Goal: Task Accomplishment & Management: Manage account settings

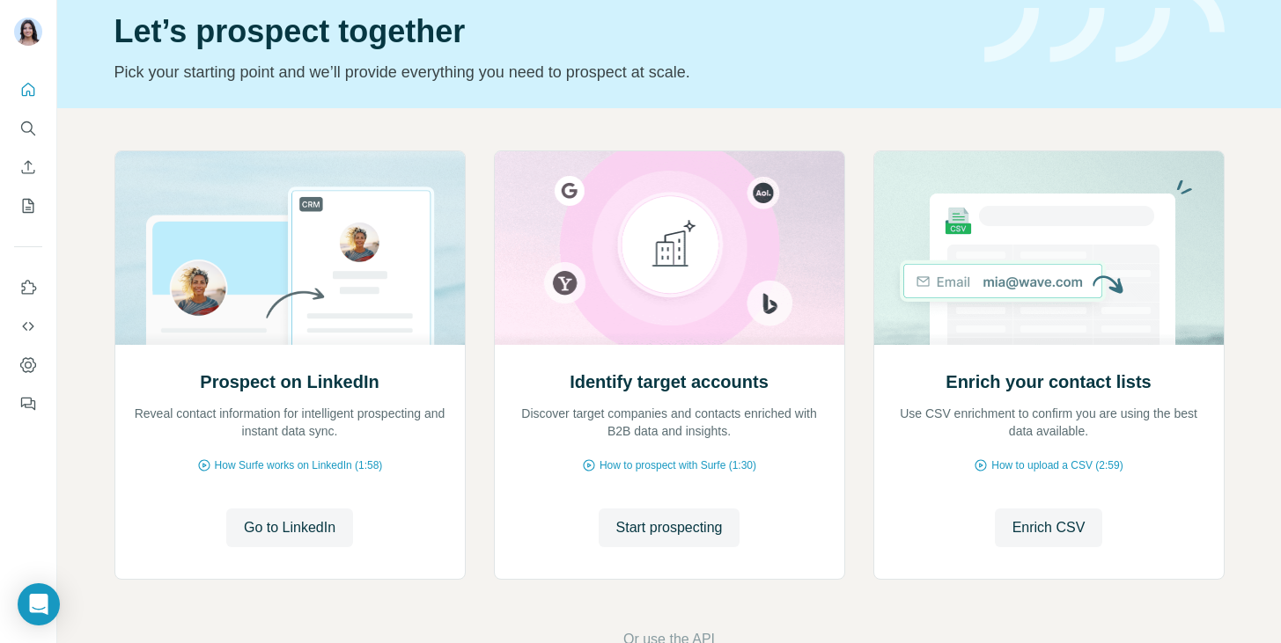
scroll to position [71, 0]
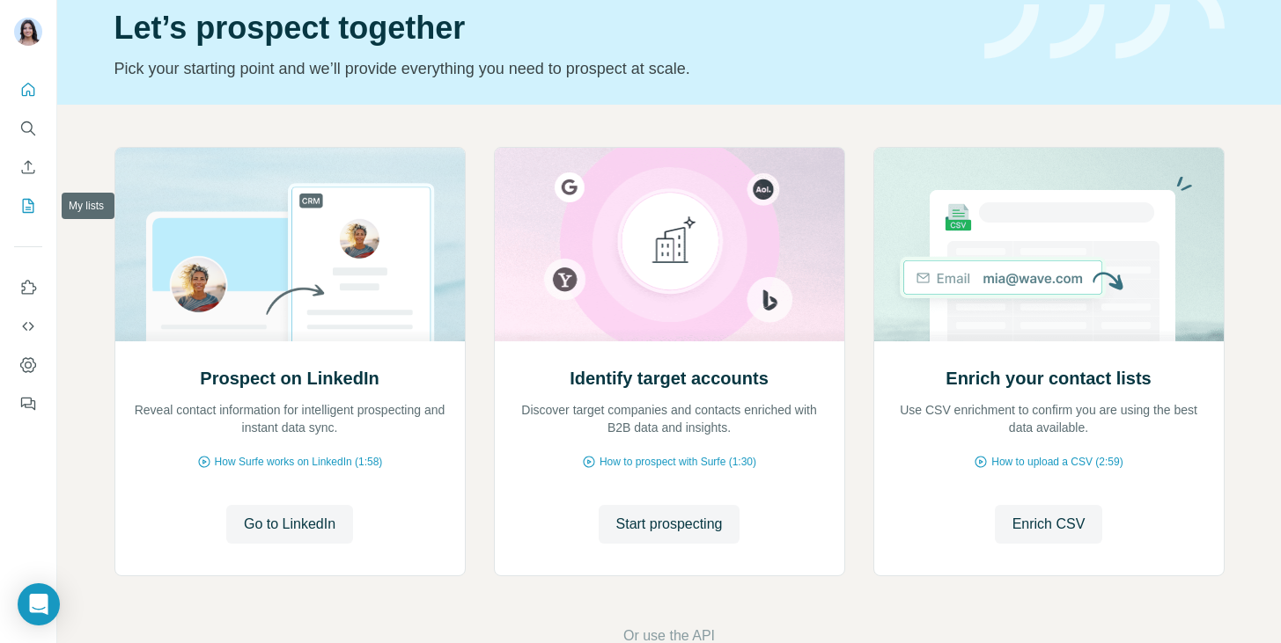
click at [26, 219] on button "My lists" at bounding box center [28, 206] width 28 height 32
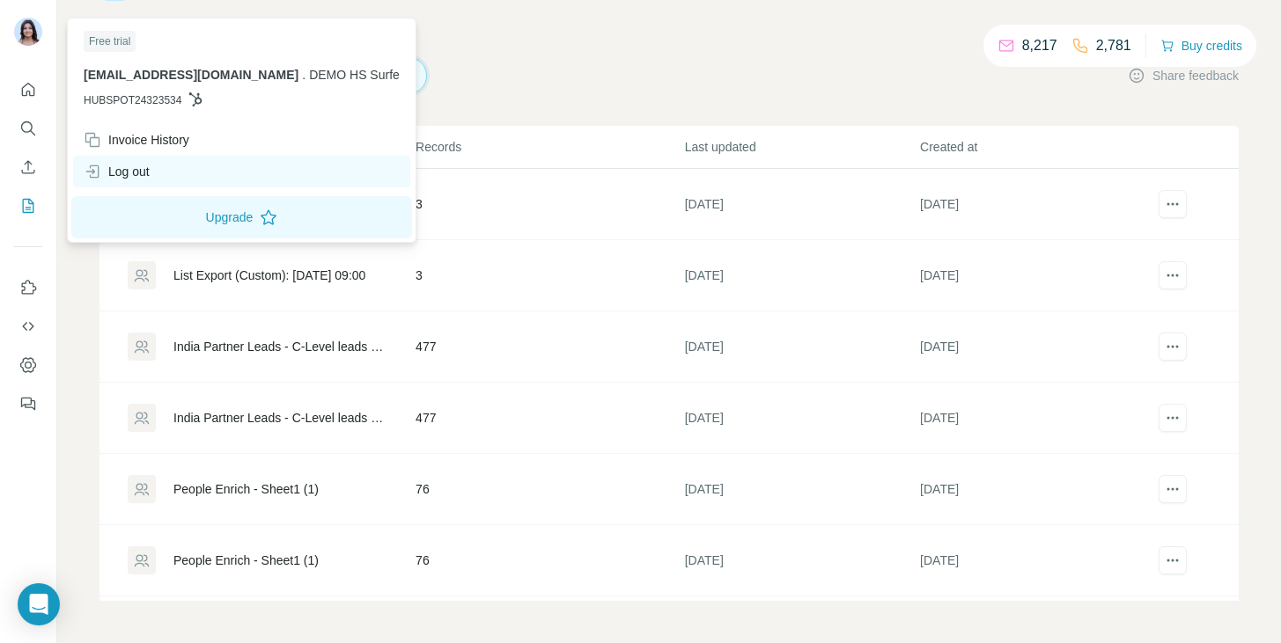
click at [145, 177] on div "Log out" at bounding box center [117, 172] width 66 height 18
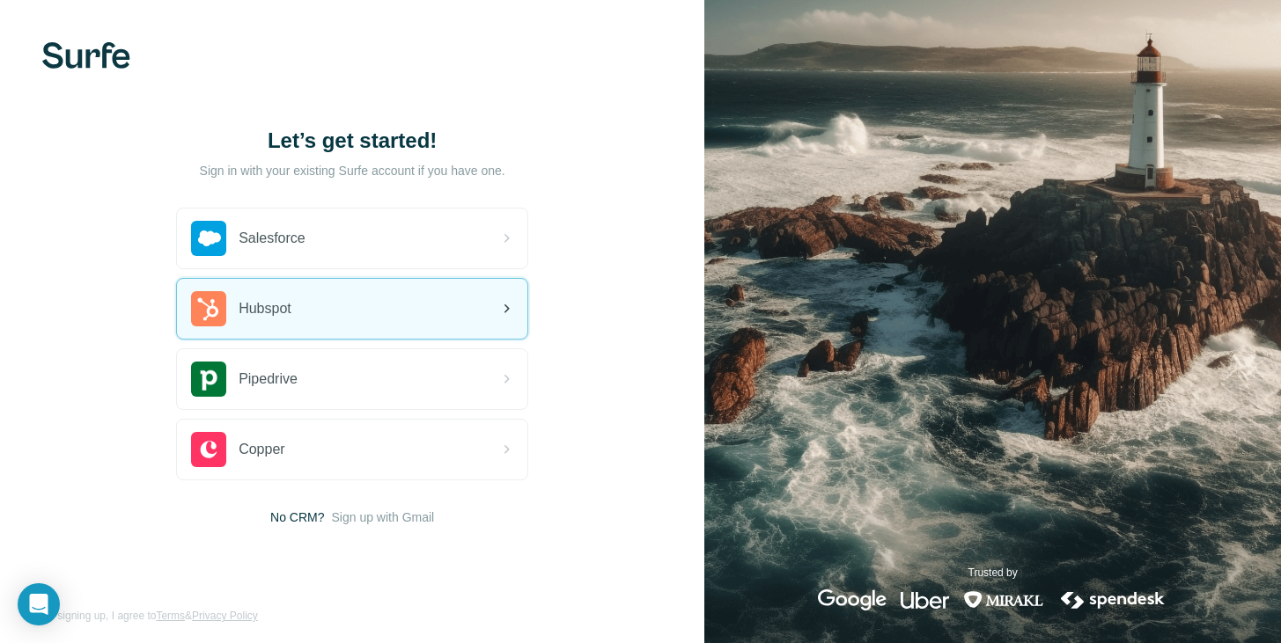
click at [266, 336] on div "Hubspot" at bounding box center [352, 309] width 350 height 60
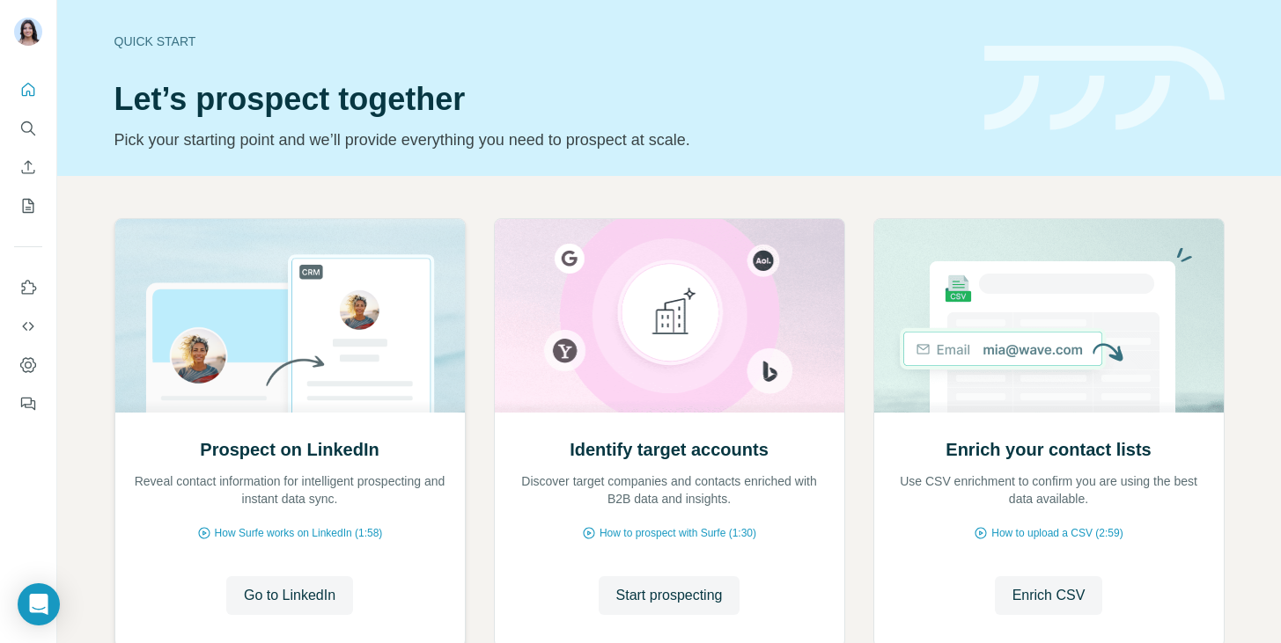
scroll to position [117, 0]
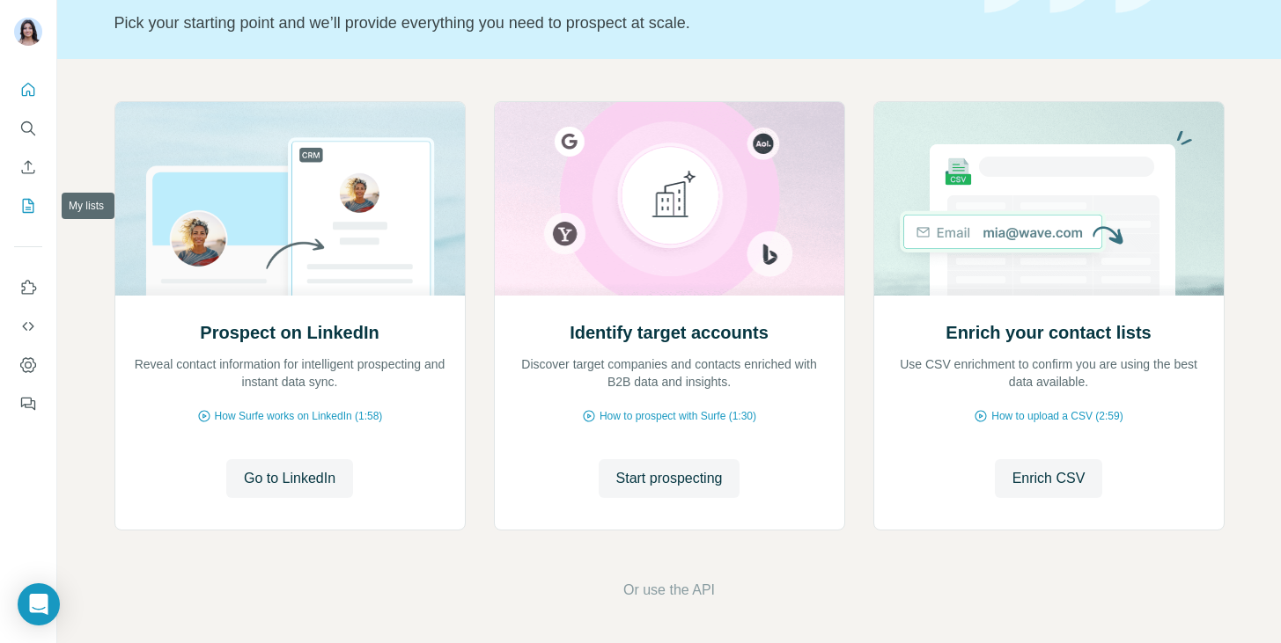
click at [28, 200] on icon "My lists" at bounding box center [30, 204] width 9 height 11
click at [26, 206] on icon "My lists" at bounding box center [28, 206] width 18 height 18
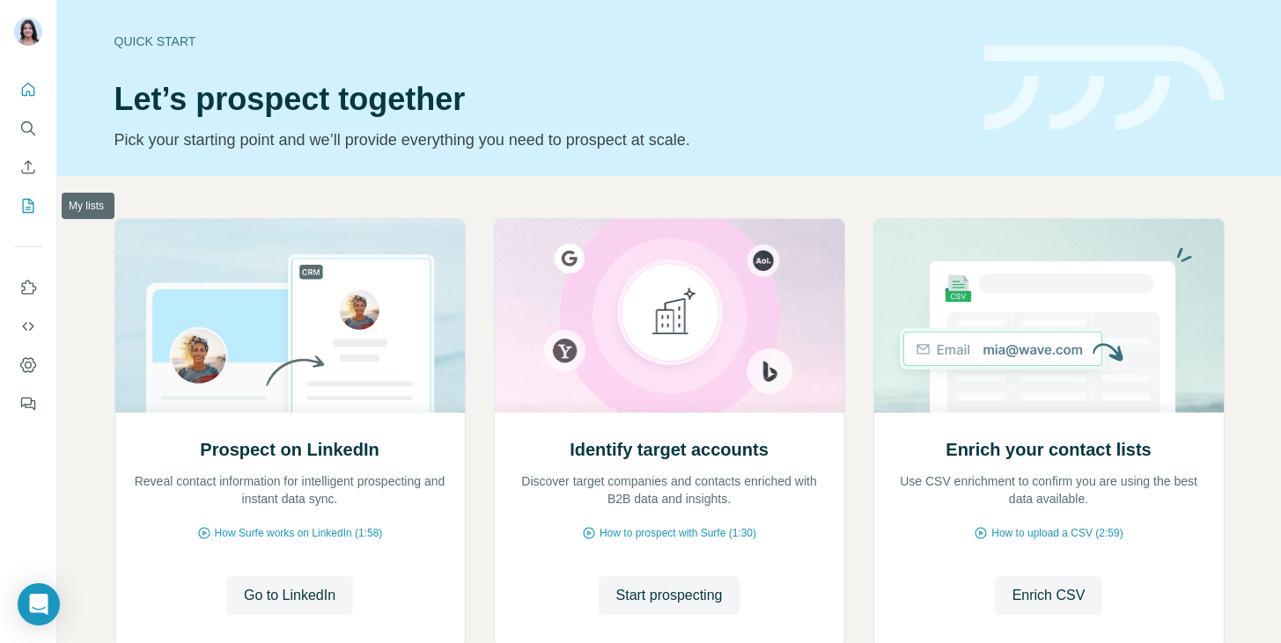
click at [27, 203] on icon "My lists" at bounding box center [28, 206] width 18 height 18
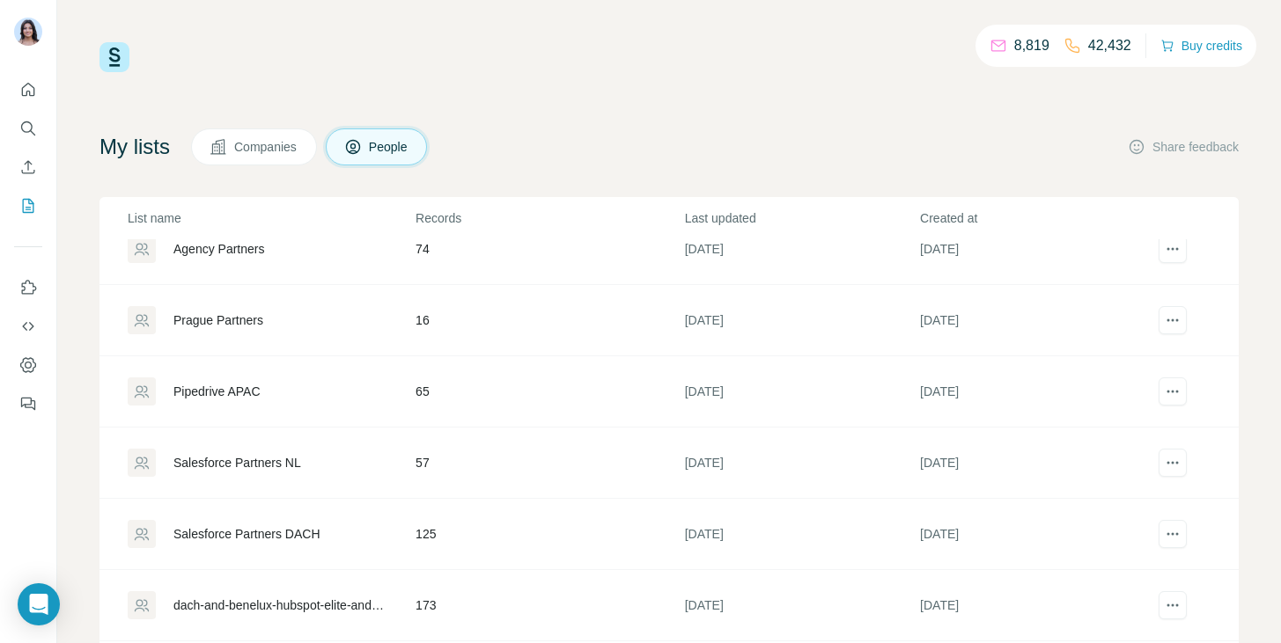
scroll to position [33, 0]
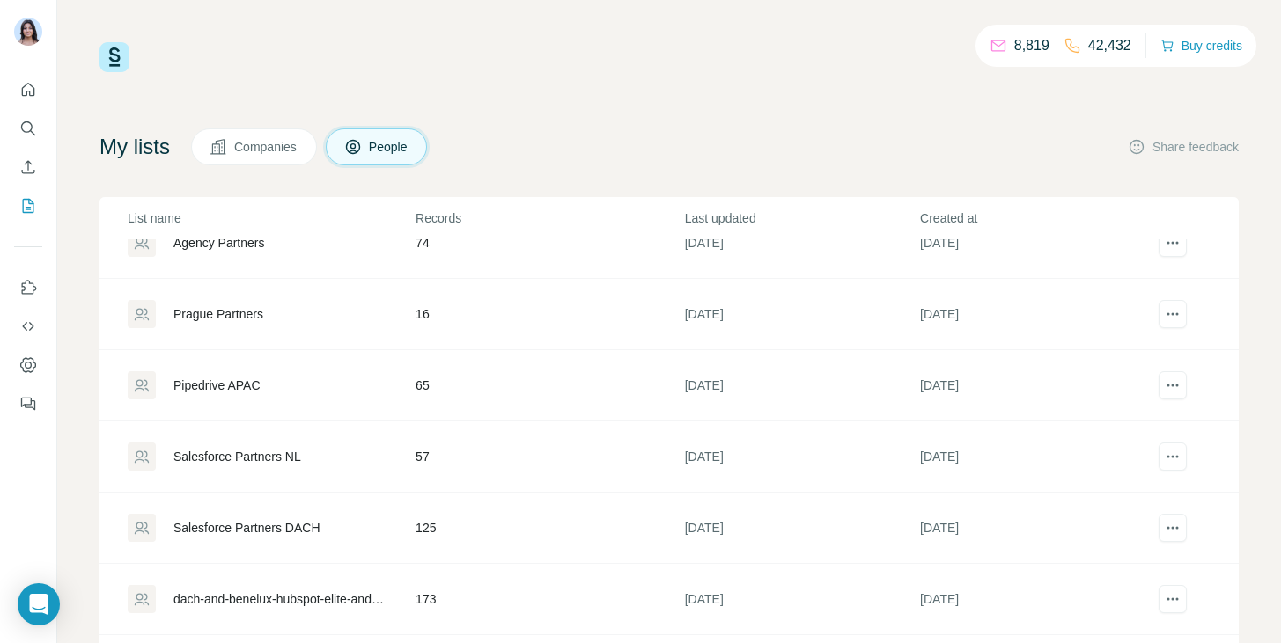
click at [249, 311] on div "Prague Partners" at bounding box center [218, 314] width 90 height 18
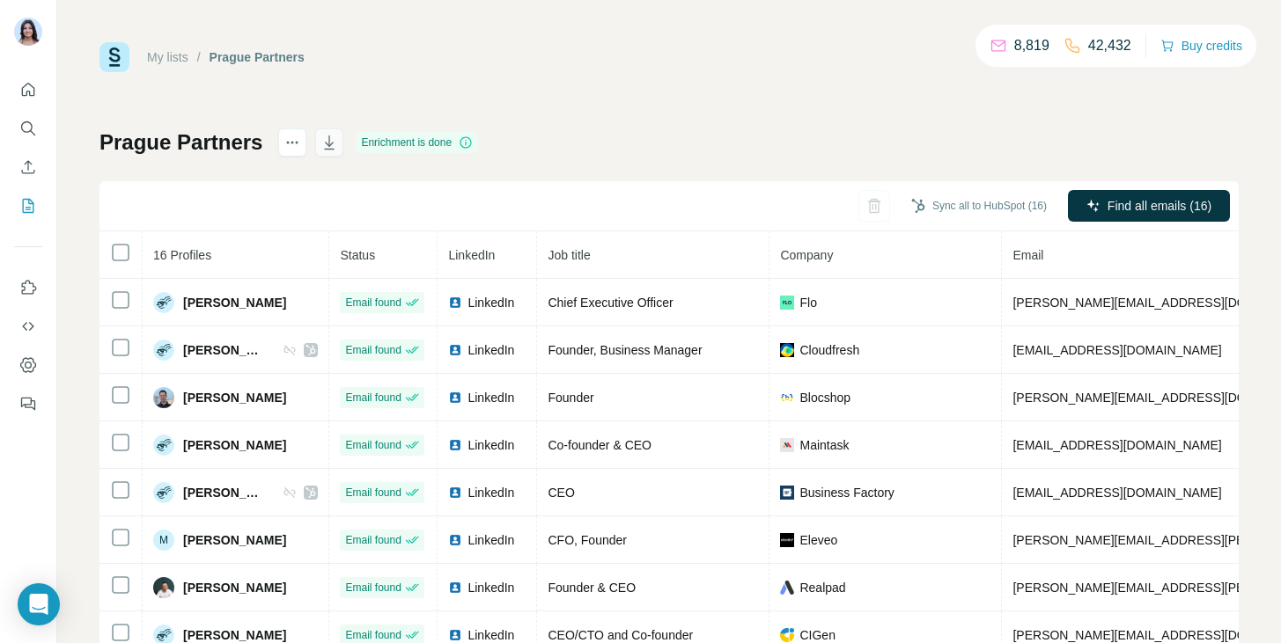
click at [327, 143] on icon "button" at bounding box center [330, 144] width 9 height 5
